Goal: Information Seeking & Learning: Learn about a topic

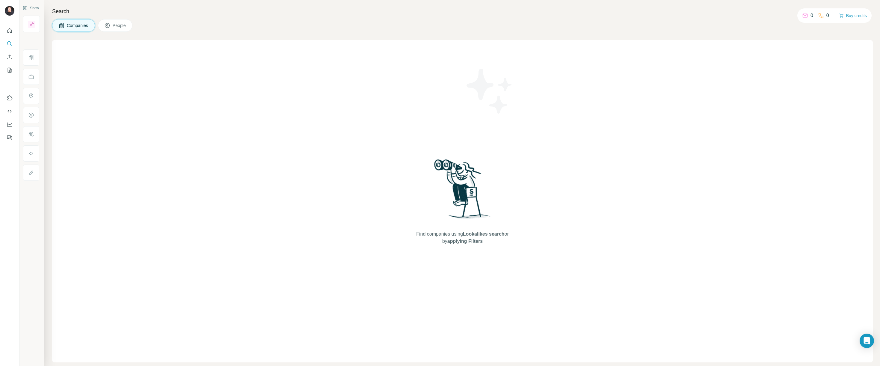
click at [482, 120] on div "Find companies using Lookalikes search or by applying Filters" at bounding box center [463, 201] width 108 height 322
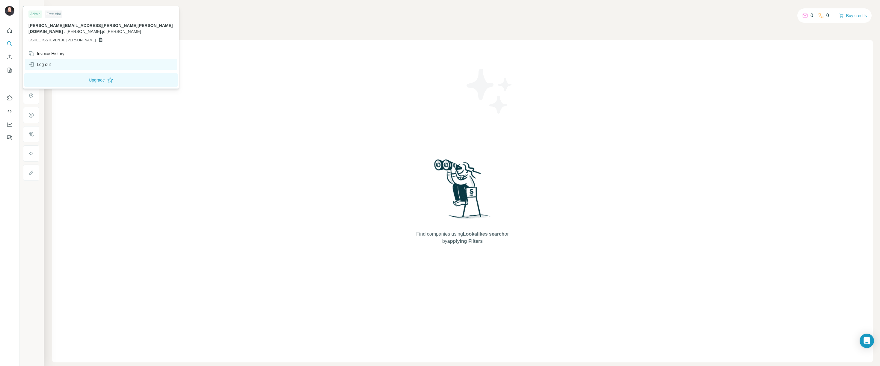
click at [51, 61] on div "Log out" at bounding box center [39, 64] width 22 height 6
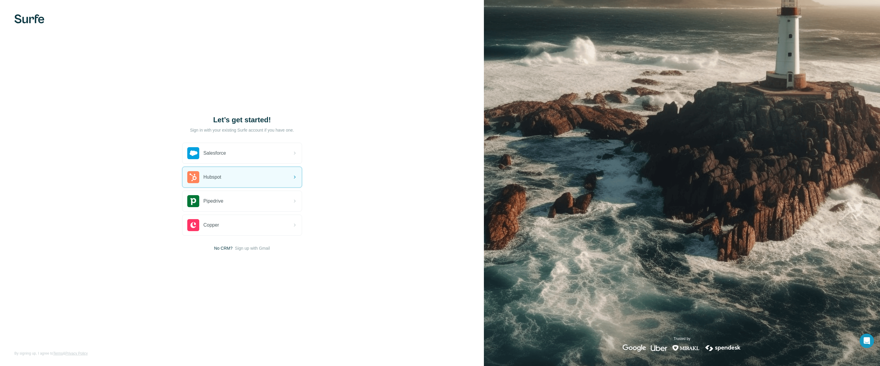
click at [401, 151] on div "Let’s get started! Sign in with your existing Surfe account if you have one. Sa…" at bounding box center [242, 183] width 484 height 366
click at [286, 180] on div "Hubspot" at bounding box center [242, 177] width 119 height 20
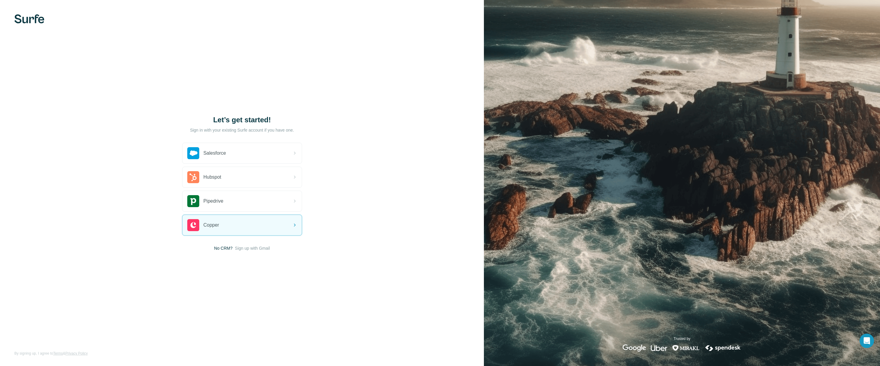
click at [435, 263] on div "Let’s get started! Sign in with your existing Surfe account if you have one. Sa…" at bounding box center [242, 183] width 484 height 366
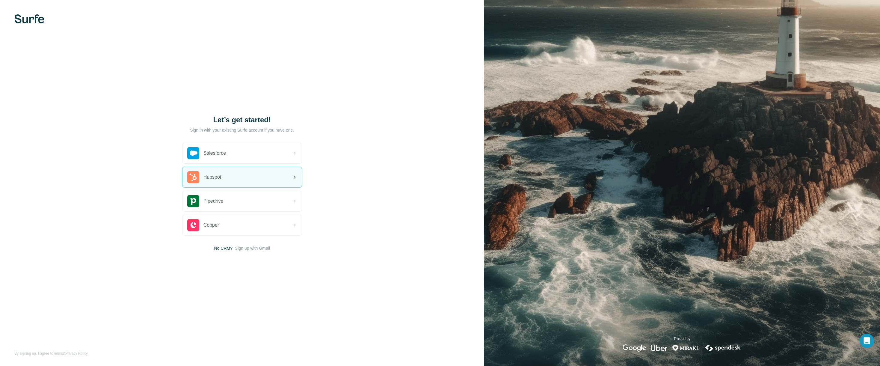
click at [269, 182] on div "Hubspot" at bounding box center [242, 177] width 119 height 20
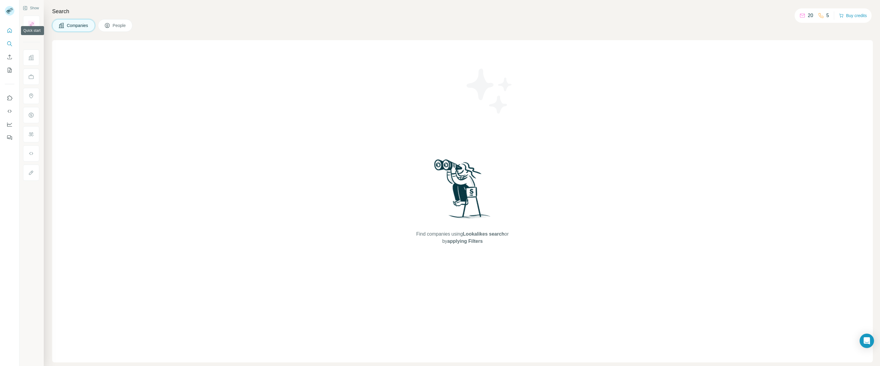
click at [8, 33] on icon "Quick start" at bounding box center [10, 31] width 6 height 6
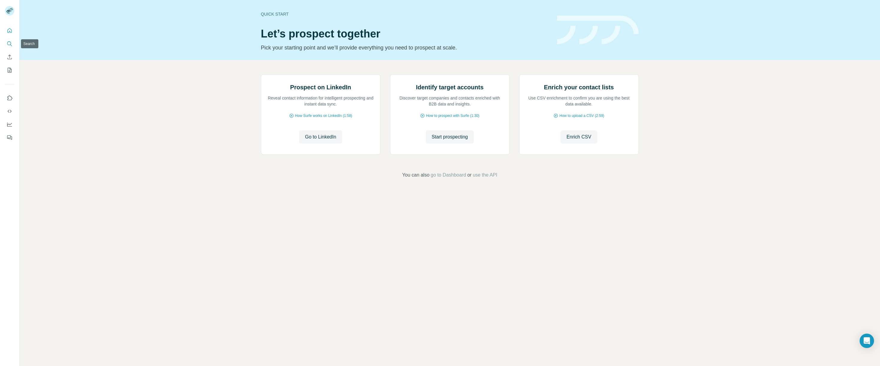
click at [10, 46] on icon "Search" at bounding box center [10, 44] width 6 height 6
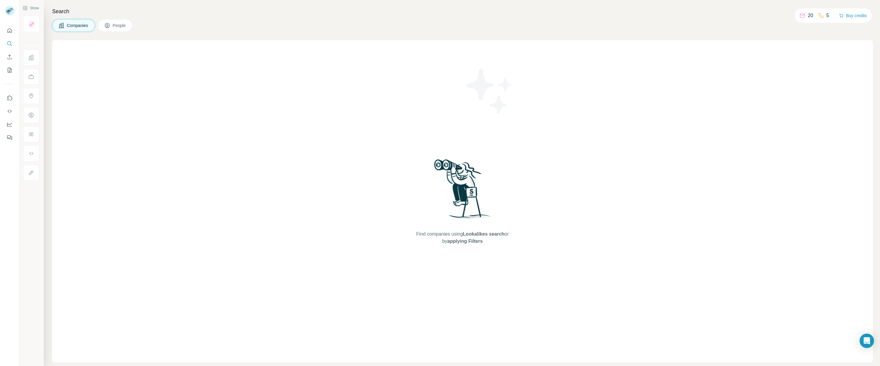
click at [111, 26] on button "People" at bounding box center [115, 25] width 35 height 13
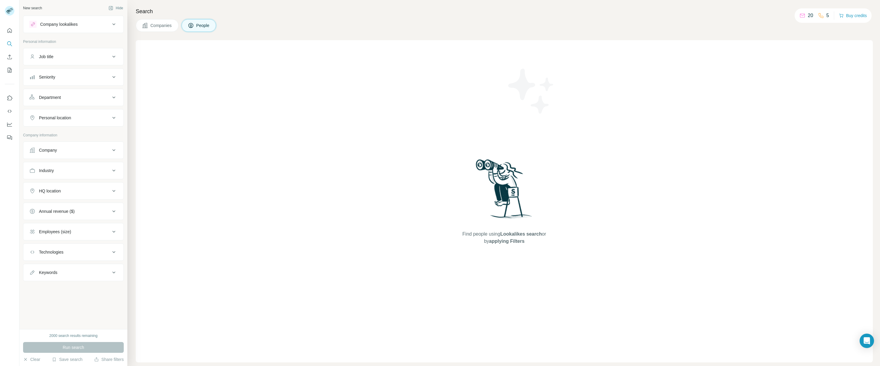
click at [85, 58] on div "Job title" at bounding box center [69, 57] width 81 height 6
click at [72, 74] on input "text" at bounding box center [67, 71] width 76 height 11
type input "**"
click at [40, 86] on icon "button" at bounding box center [39, 85] width 5 height 5
click at [101, 170] on div "Company" at bounding box center [69, 168] width 81 height 6
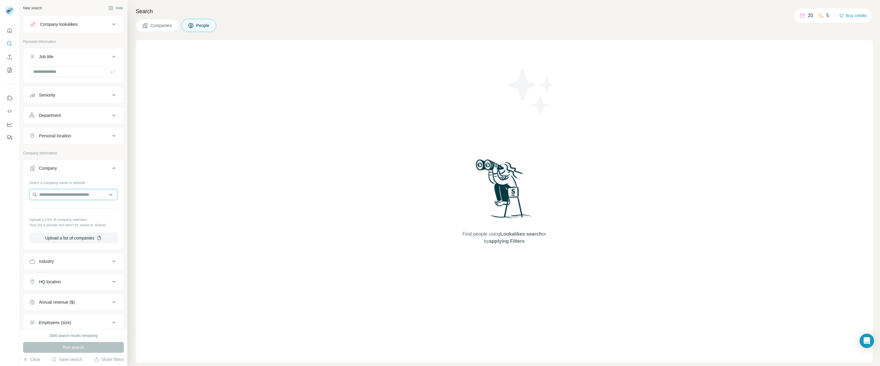
click at [95, 194] on input "text" at bounding box center [73, 194] width 88 height 11
click at [104, 169] on div "Company" at bounding box center [69, 168] width 81 height 6
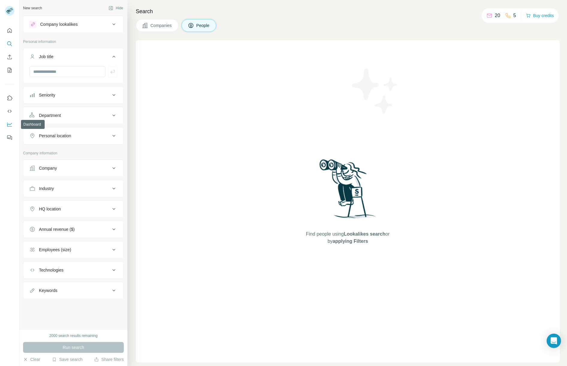
click at [8, 124] on icon "Dashboard" at bounding box center [9, 124] width 5 height 2
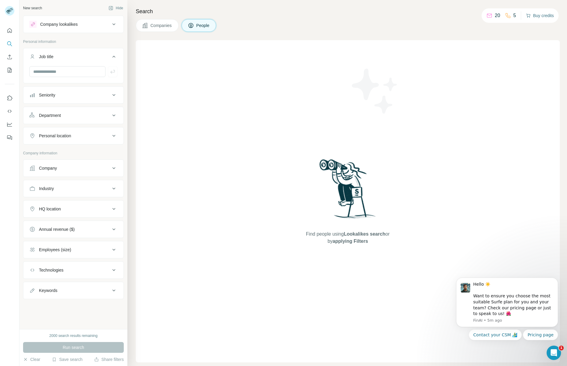
click at [537, 13] on button "Buy credits" at bounding box center [540, 15] width 28 height 8
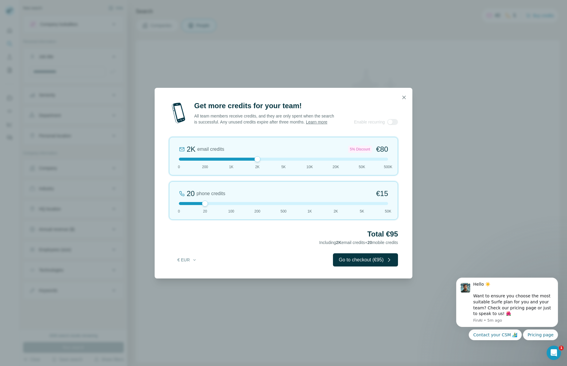
drag, startPoint x: 205, startPoint y: 163, endPoint x: 253, endPoint y: 162, distance: 47.7
click at [253, 161] on div at bounding box center [283, 159] width 209 height 3
click at [401, 94] on icon "button" at bounding box center [404, 97] width 6 height 6
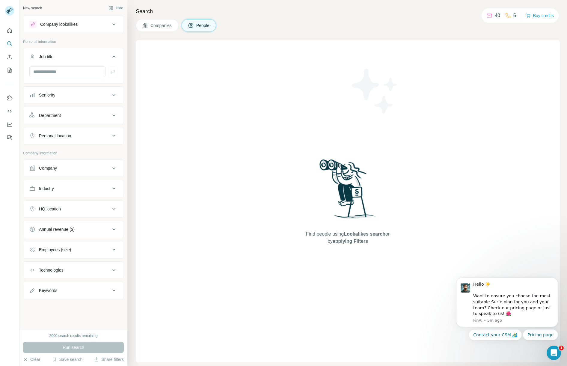
click at [268, 31] on div "Companies People" at bounding box center [348, 25] width 424 height 13
click at [163, 30] on button "Companies" at bounding box center [157, 25] width 43 height 13
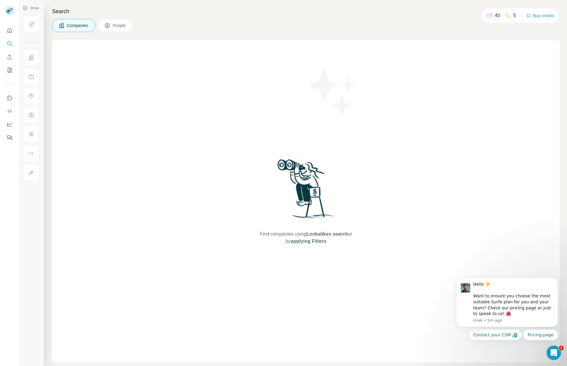
click at [121, 27] on span "People" at bounding box center [120, 25] width 14 height 6
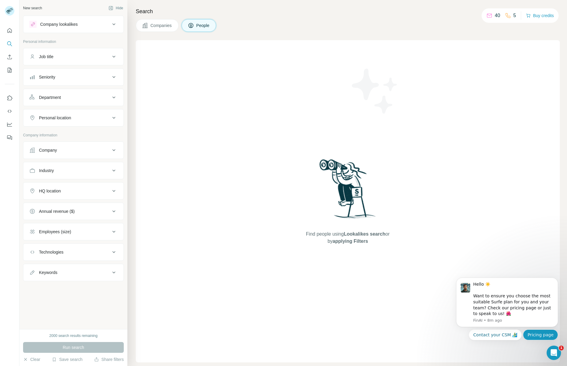
click at [541, 333] on button "Pricing page" at bounding box center [540, 334] width 35 height 11
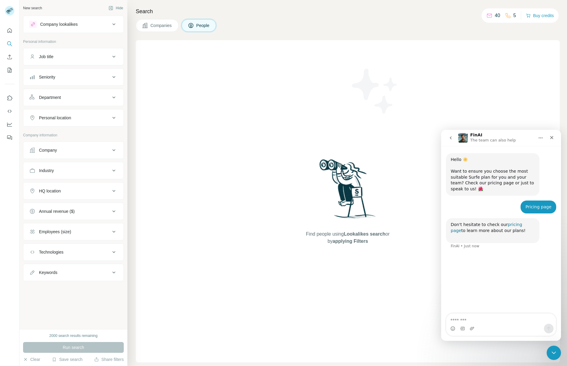
click at [522, 225] on link "pricing page" at bounding box center [486, 227] width 71 height 11
